Goal: Find specific page/section: Find specific page/section

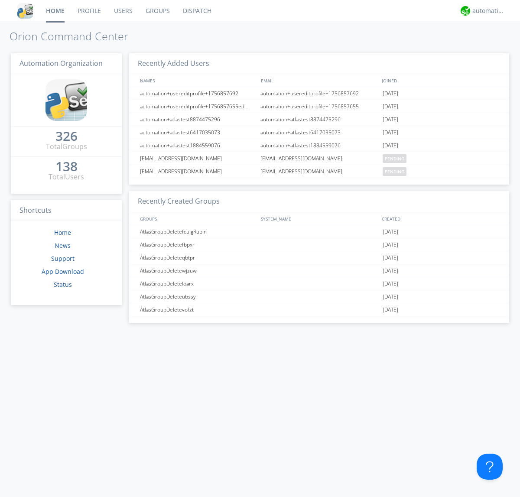
click at [196, 11] on link "Dispatch" at bounding box center [197, 11] width 42 height 22
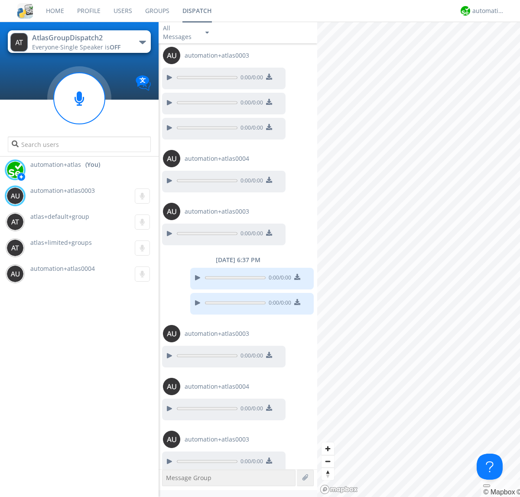
scroll to position [283, 0]
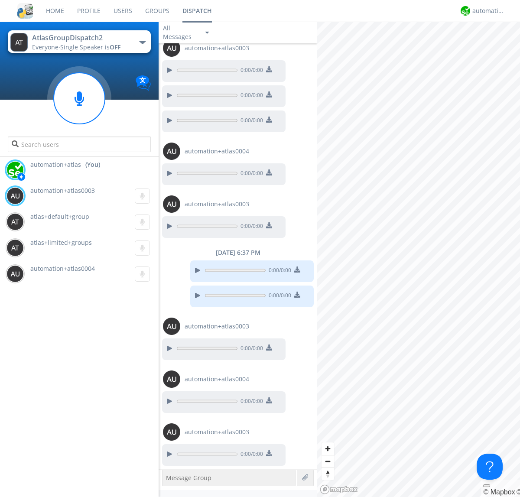
click at [142, 42] on div "button" at bounding box center [142, 42] width 7 height 3
click at [0, 0] on span "AtlasGroupDispatch" at bounding box center [0, 0] width 0 height 0
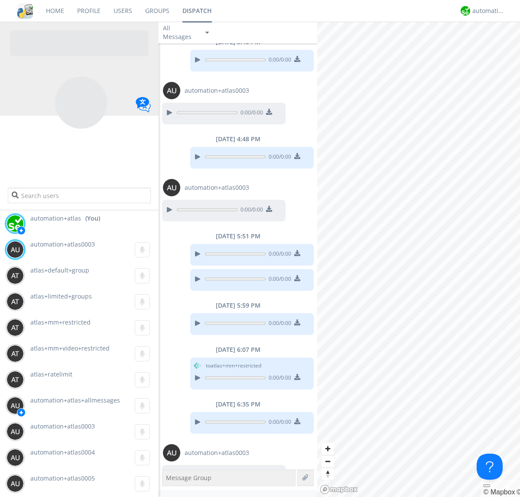
scroll to position [208, 0]
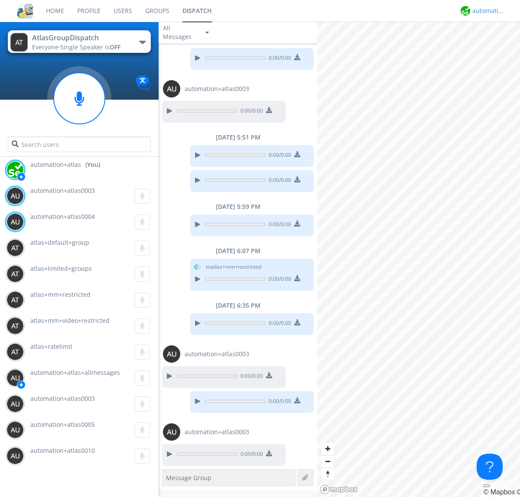
click at [486, 11] on div "automation+atlas" at bounding box center [488, 10] width 32 height 9
